Goal: Go to known website: Go to known website

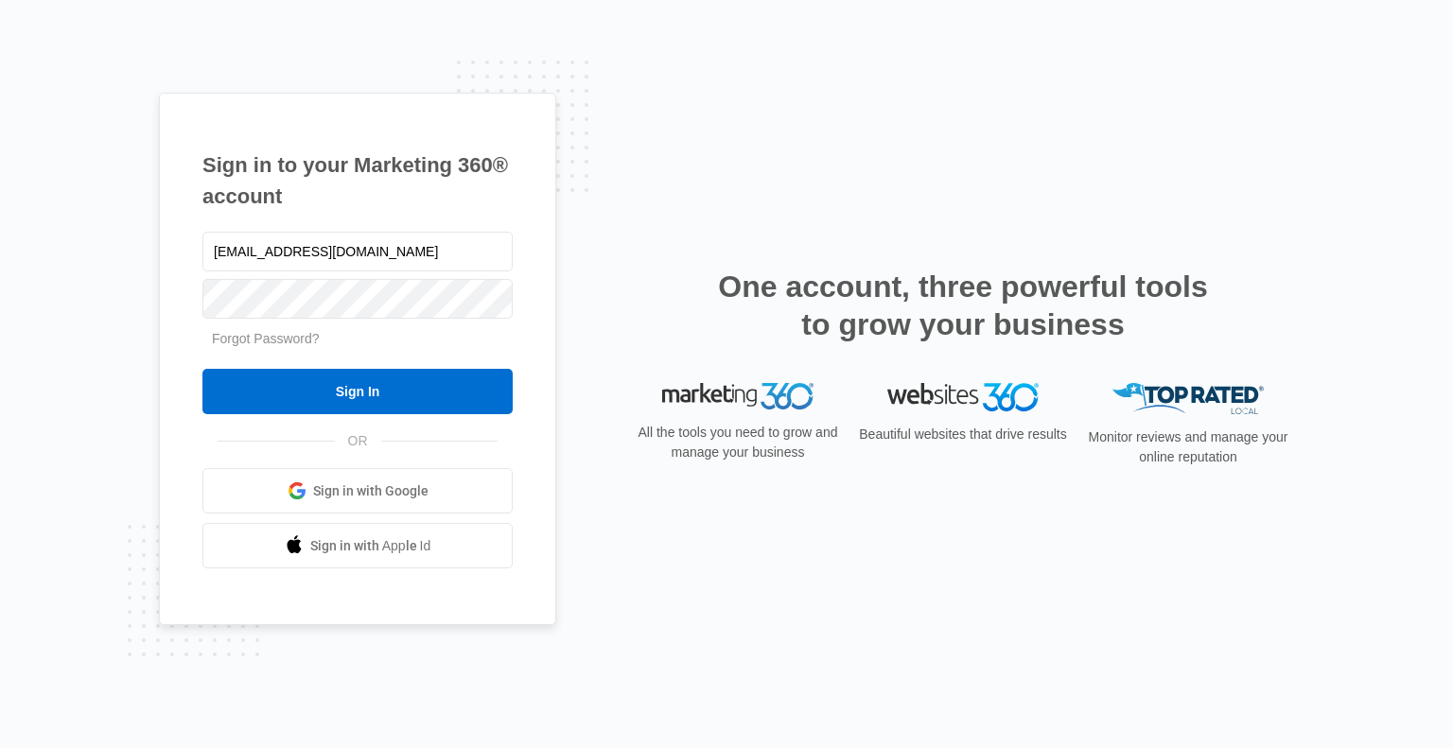
type input "clowry@lavenderqueen.ca"
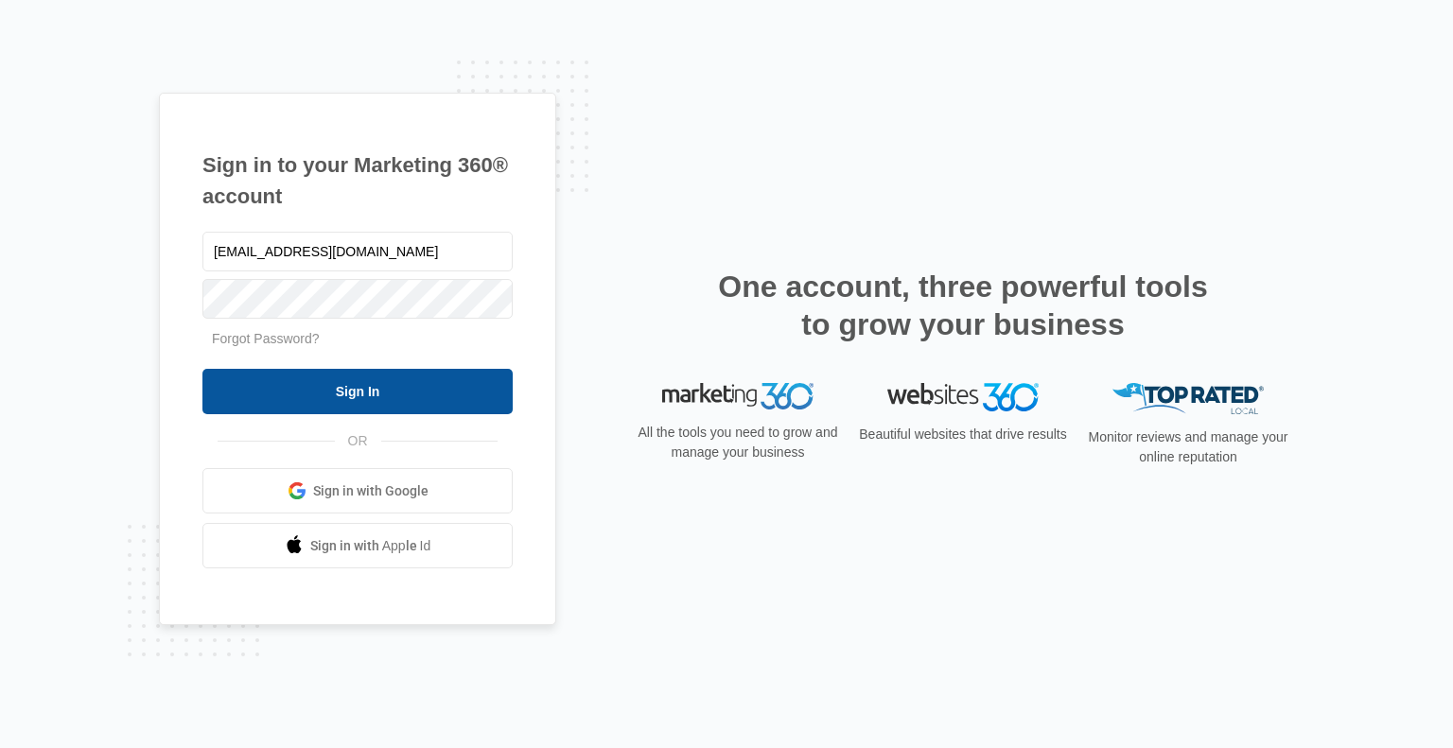
click at [392, 391] on input "Sign In" at bounding box center [357, 391] width 310 height 45
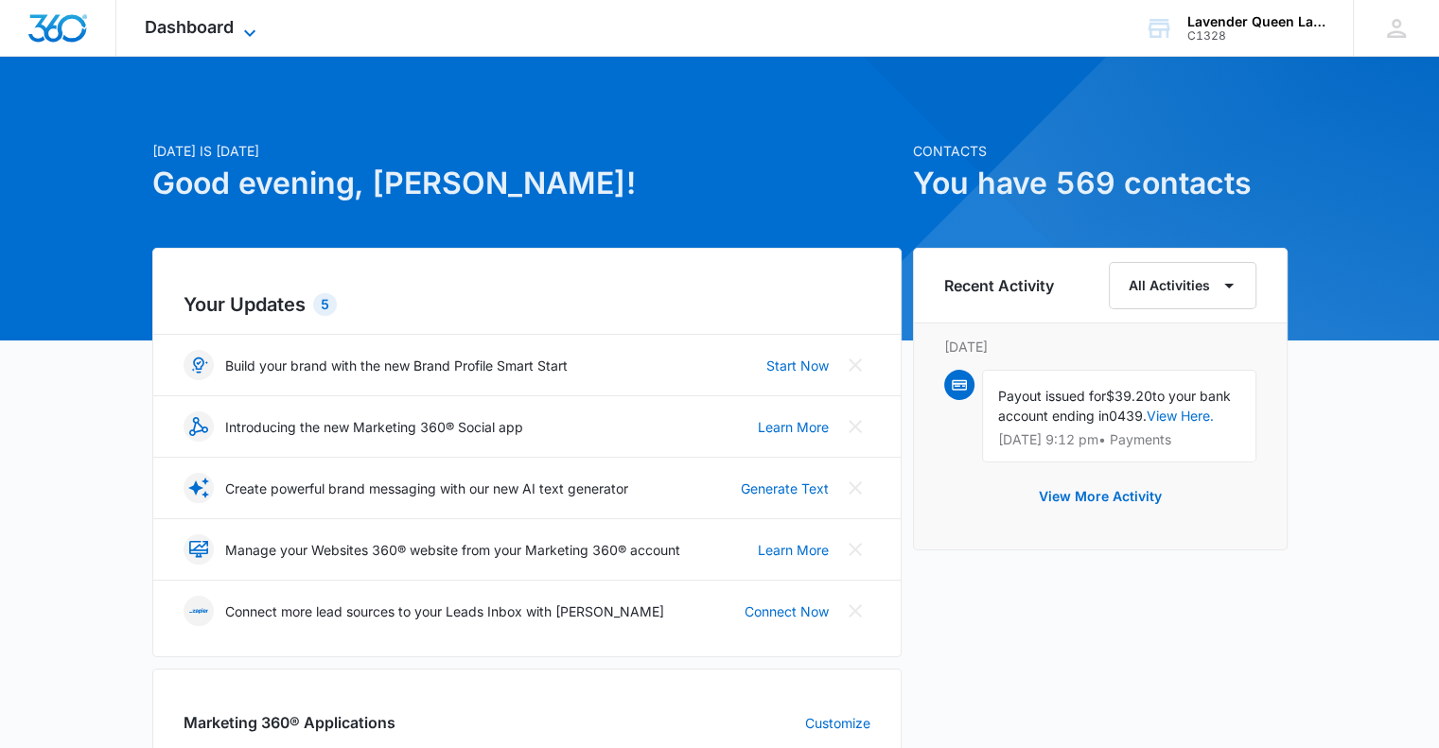
click at [250, 26] on icon at bounding box center [249, 33] width 23 height 23
click at [251, 34] on icon at bounding box center [249, 32] width 11 height 7
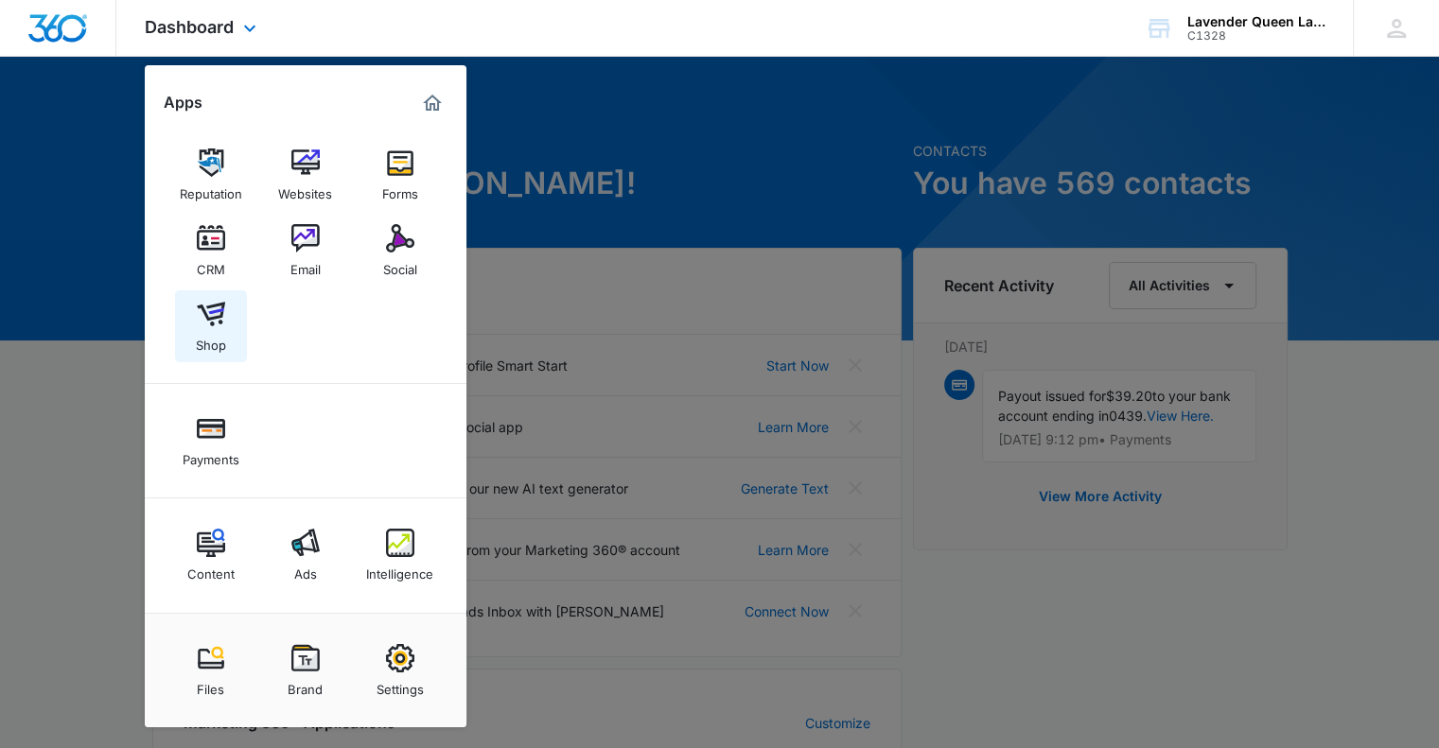
click at [217, 341] on div "Shop" at bounding box center [211, 340] width 30 height 25
